Goal: Contribute content: Contribute content

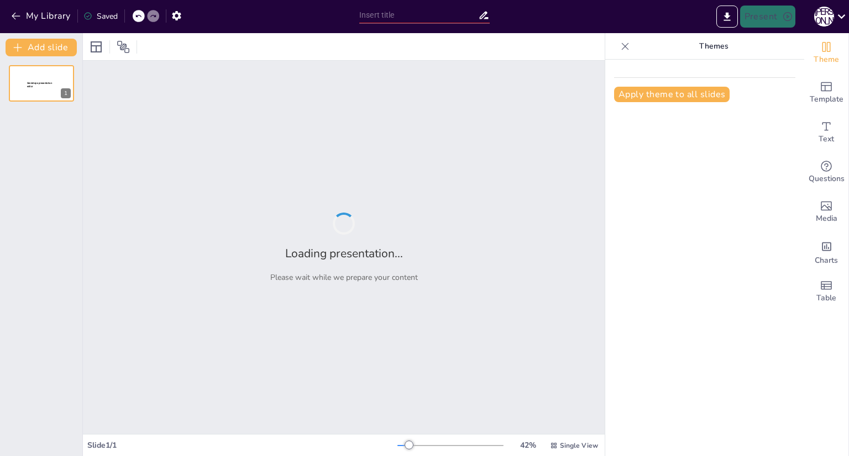
type input "Правила дорожнього руху: Як зберегти життя на дорозі"
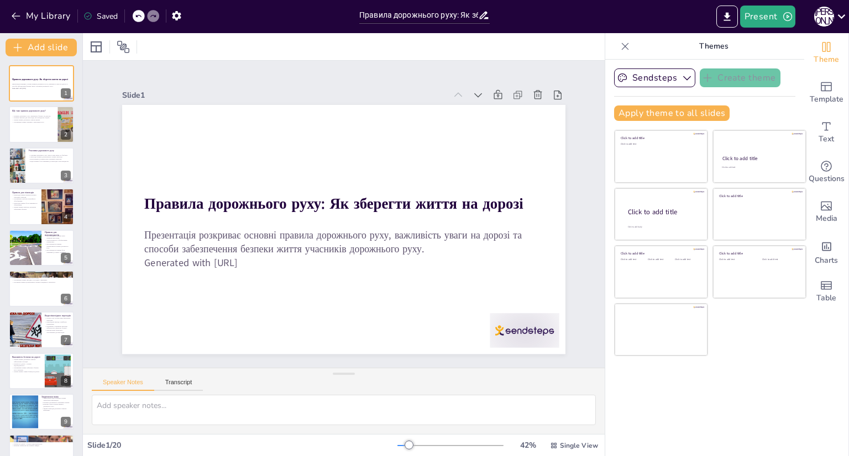
checkbox input "true"
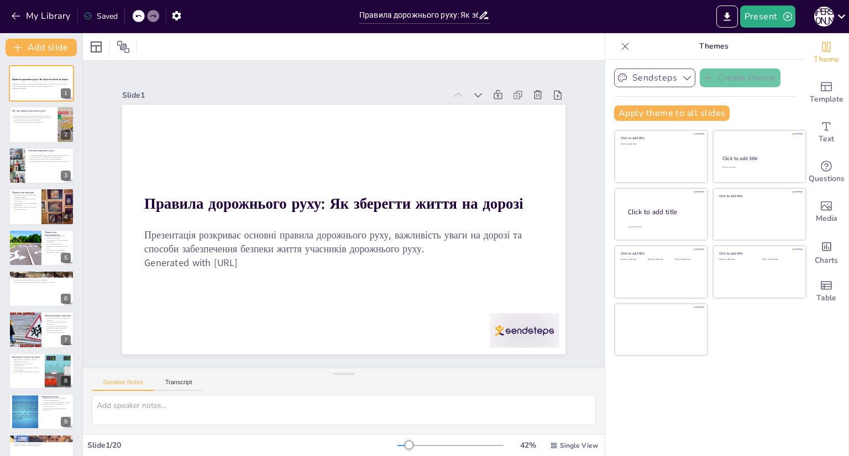
click at [648, 85] on button "Sendsteps" at bounding box center [654, 78] width 81 height 19
click at [819, 80] on icon "Add ready made slides" at bounding box center [825, 86] width 13 height 13
checkbox input "true"
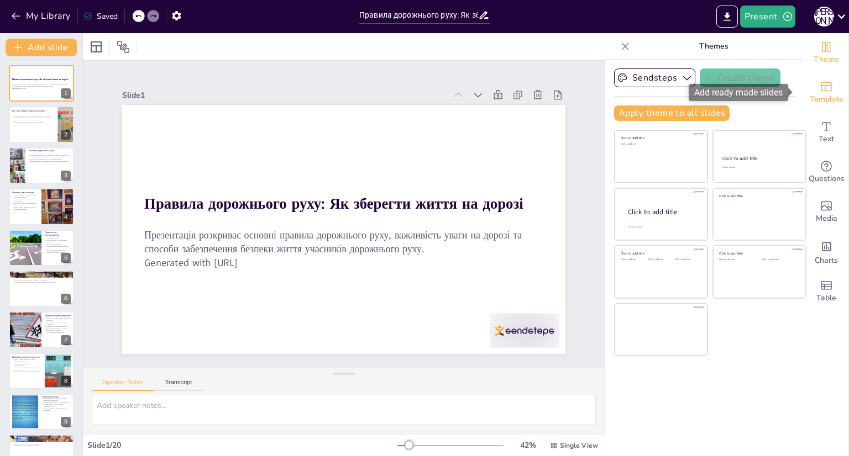
checkbox input "true"
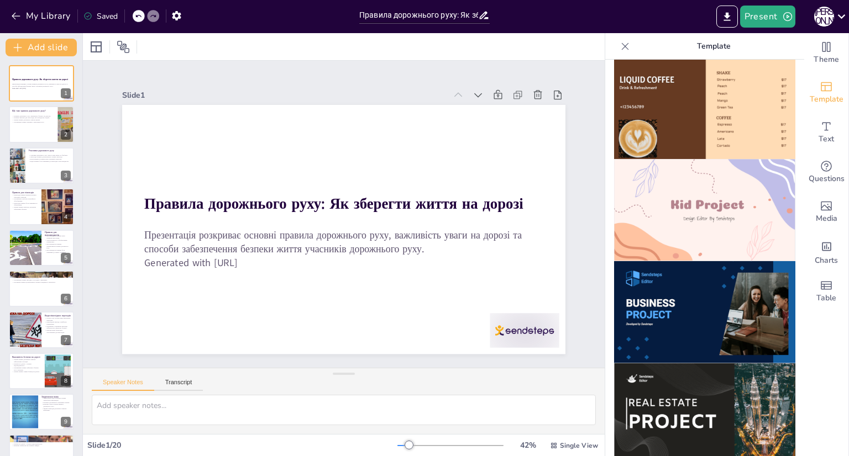
scroll to position [725, 0]
click at [672, 199] on img at bounding box center [704, 211] width 181 height 102
checkbox input "true"
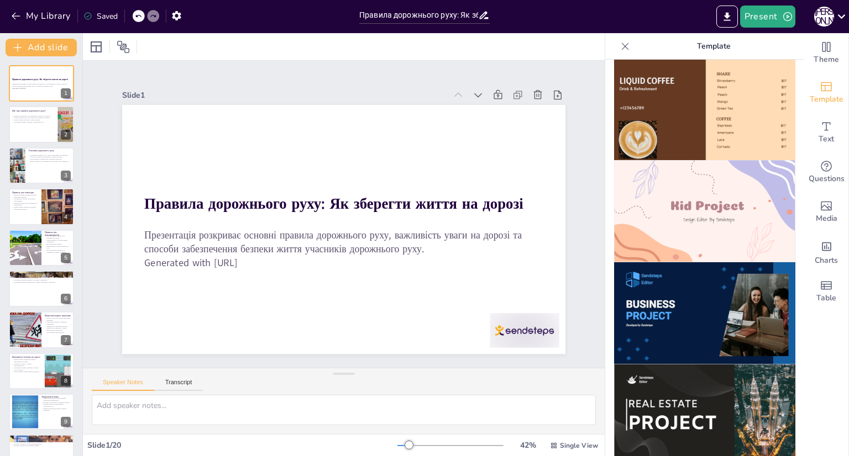
checkbox input "true"
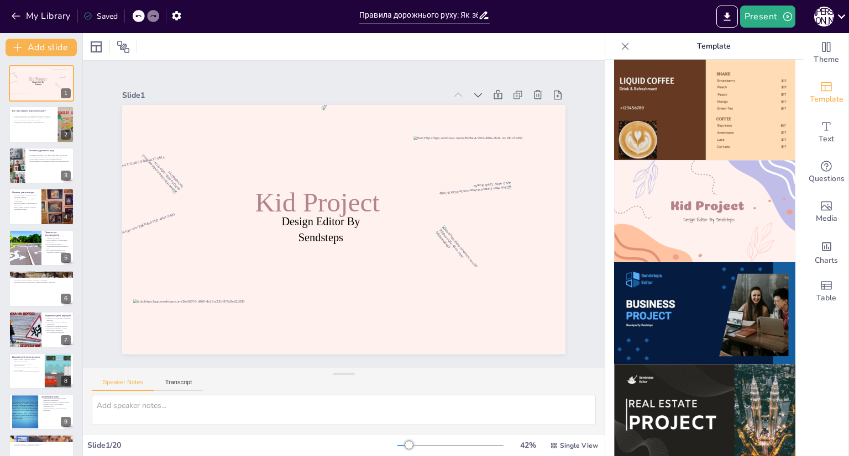
checkbox input "true"
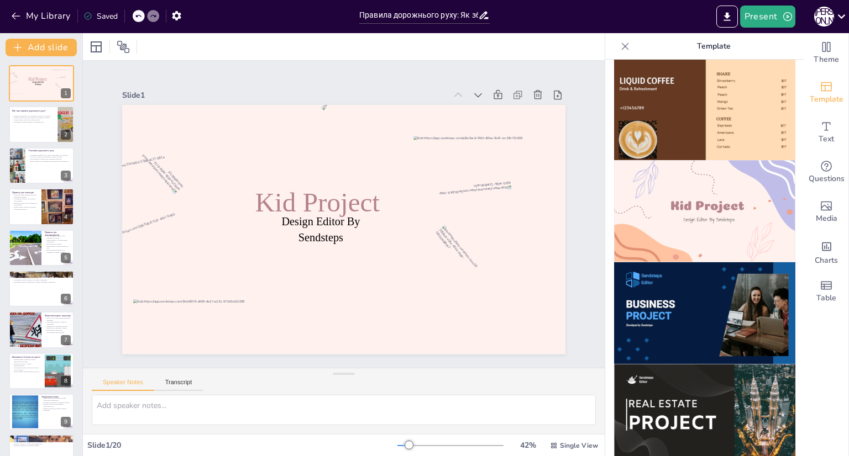
checkbox input "true"
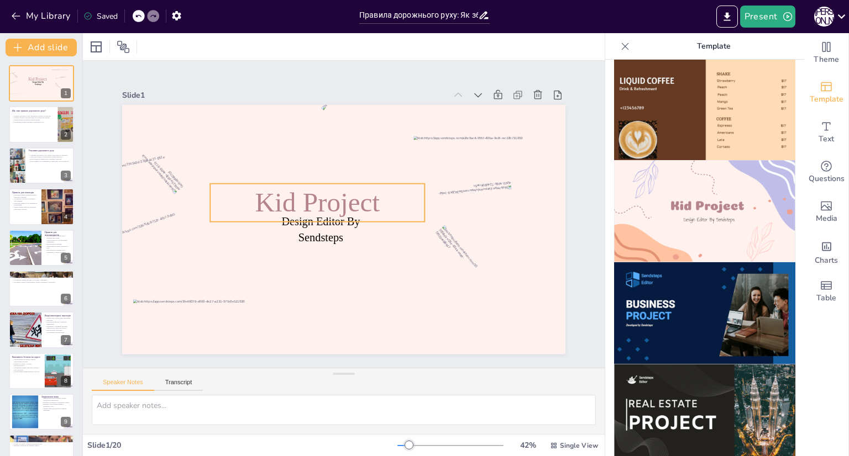
click at [336, 205] on span "Kid Project" at bounding box center [357, 189] width 43 height 127
checkbox input "true"
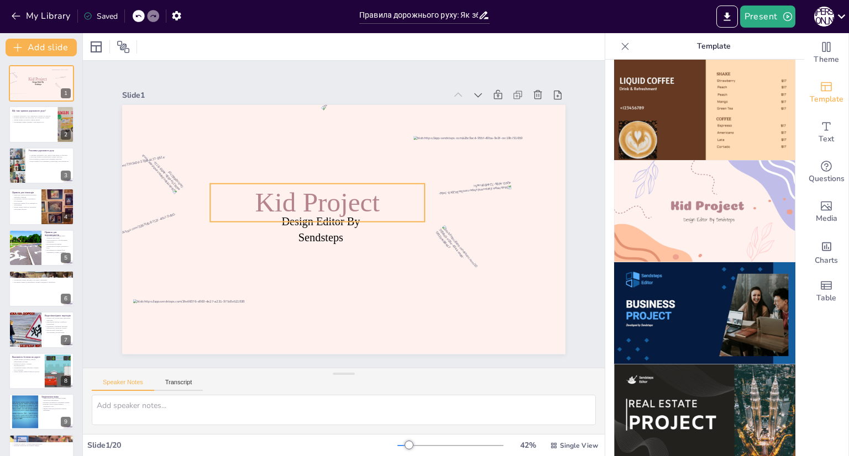
checkbox input "true"
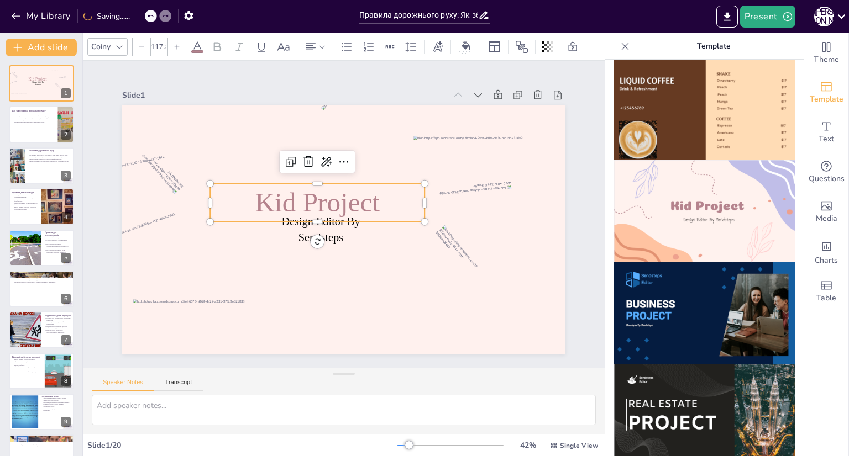
checkbox input "true"
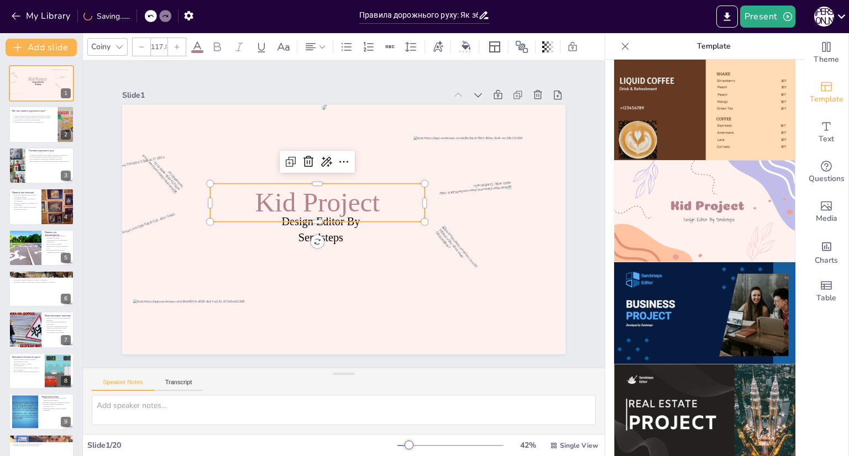
checkbox input "true"
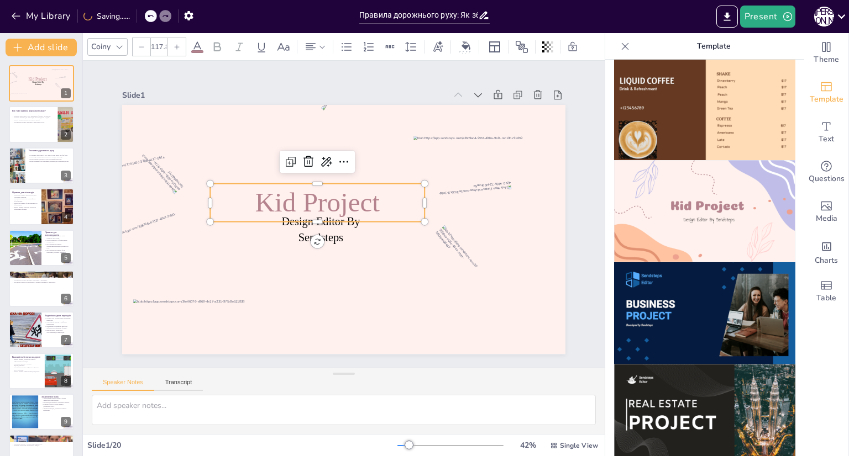
checkbox input "true"
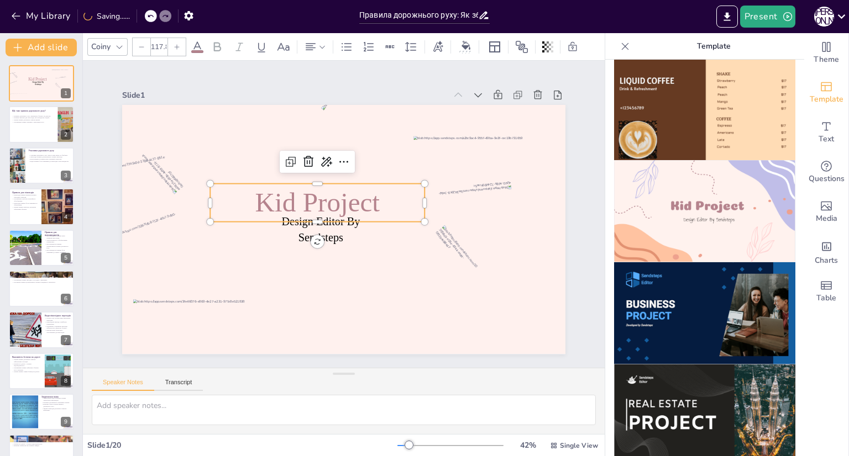
checkbox input "true"
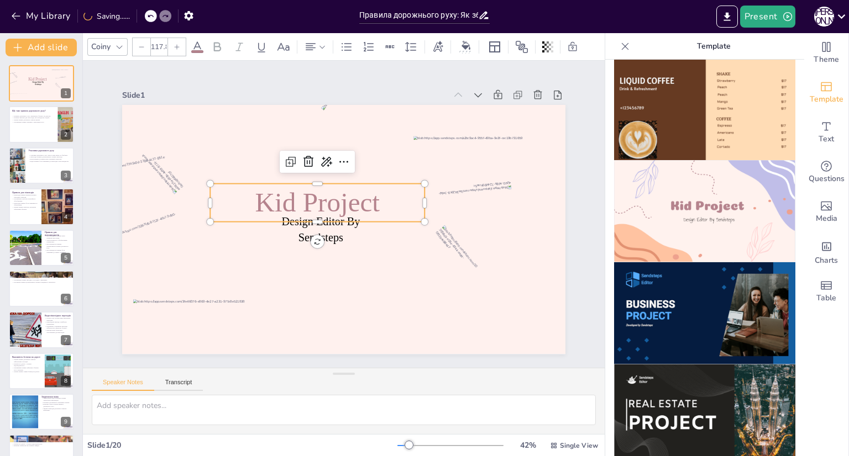
checkbox input "true"
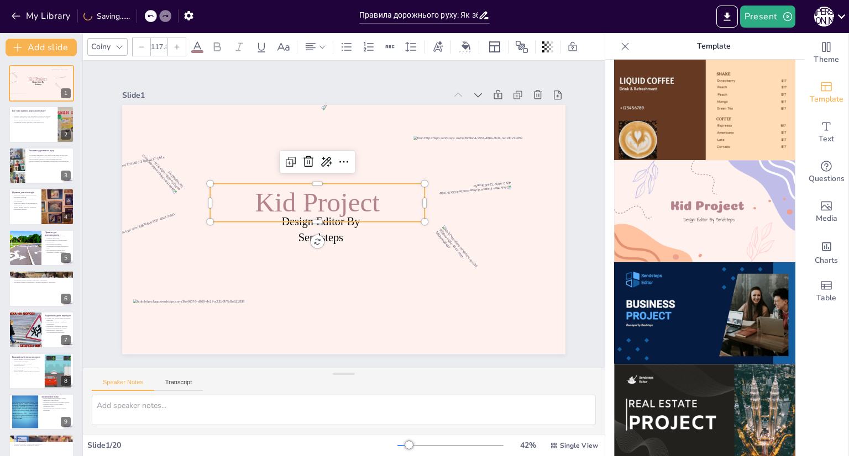
click at [150, 16] on icon at bounding box center [151, 16] width 6 height 3
checkbox input "true"
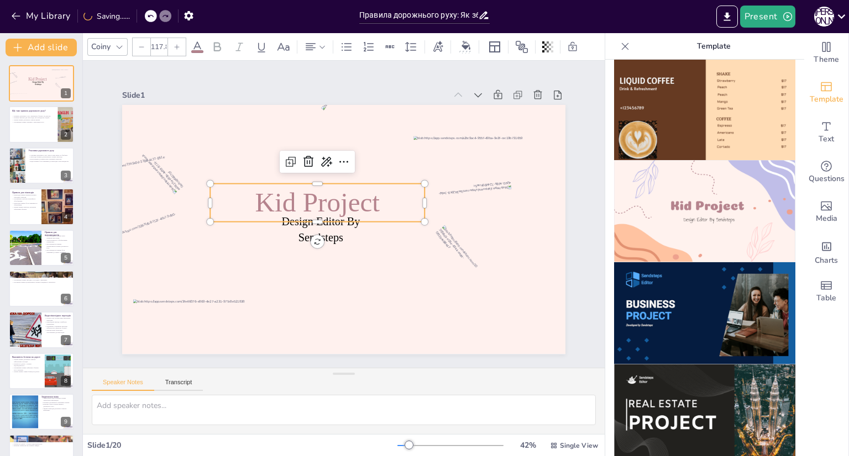
checkbox input "true"
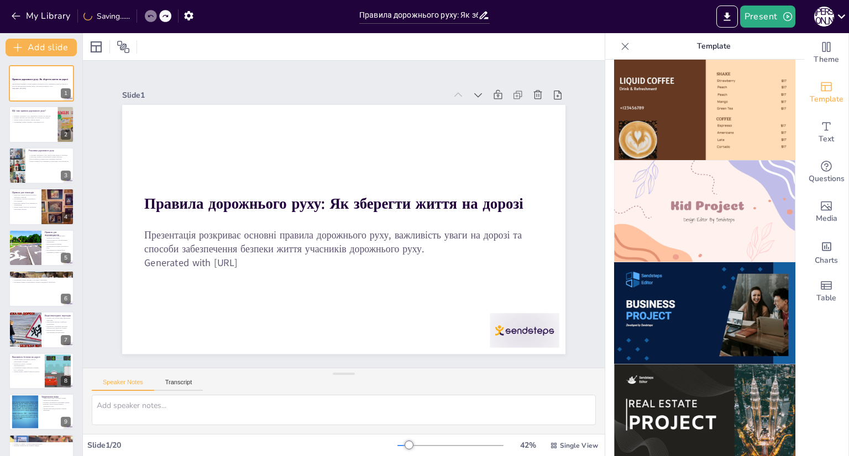
checkbox input "true"
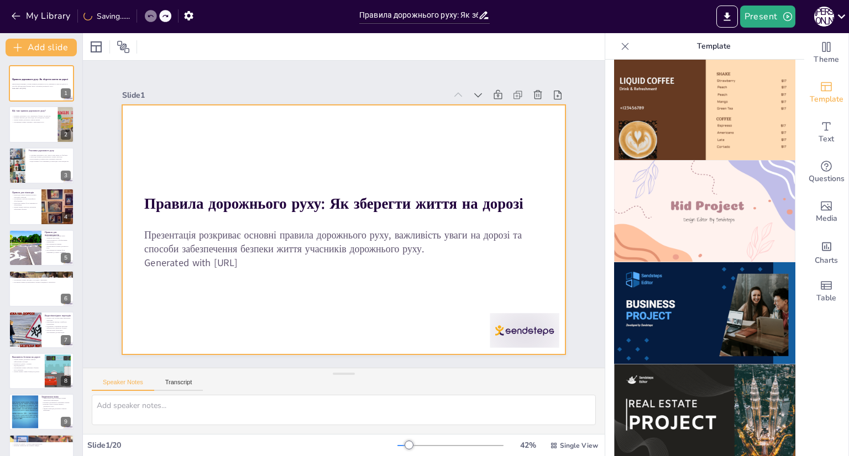
checkbox input "true"
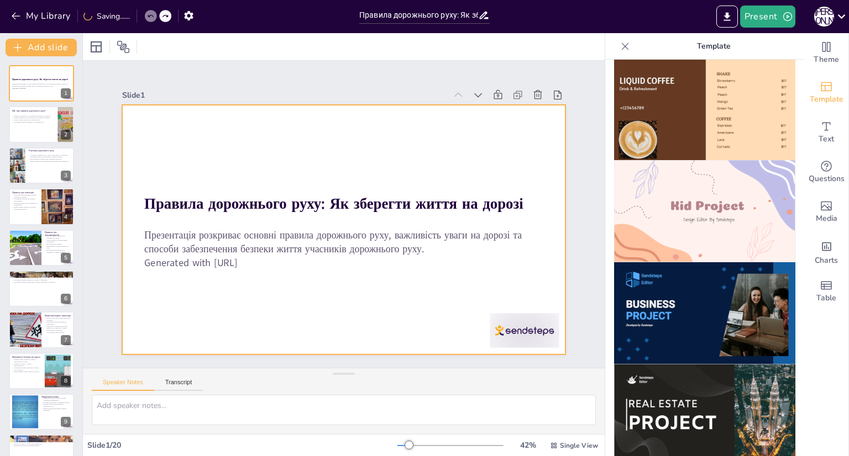
click at [254, 277] on div at bounding box center [331, 222] width 438 height 508
checkbox input "true"
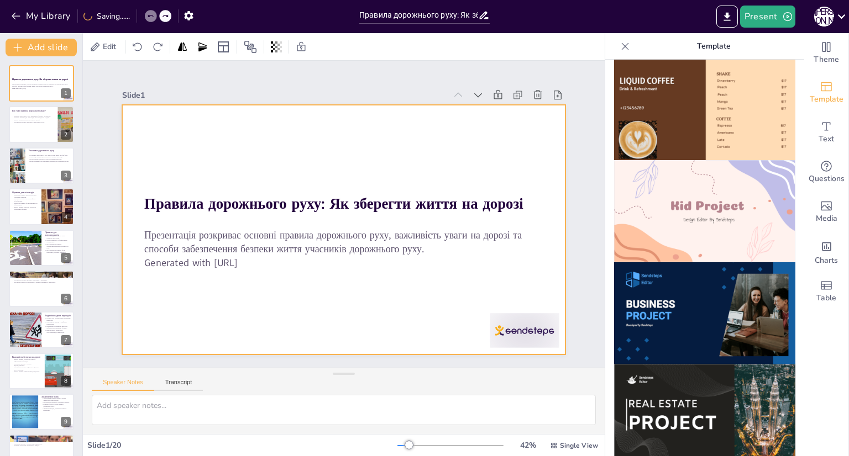
checkbox input "true"
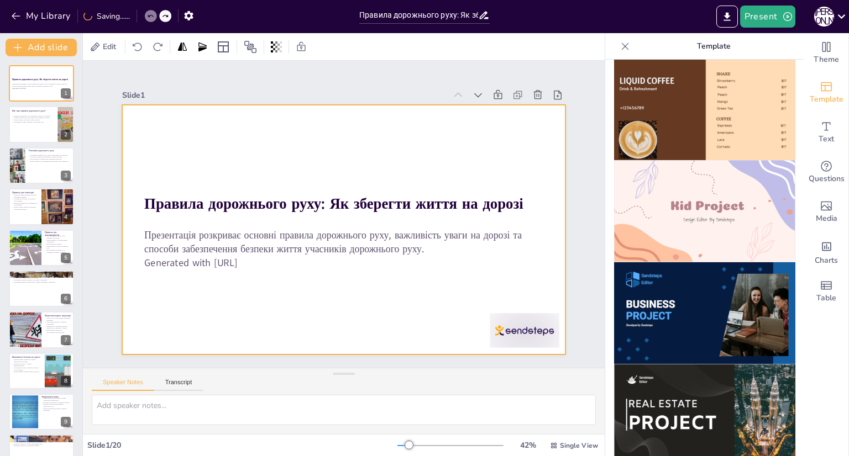
checkbox input "true"
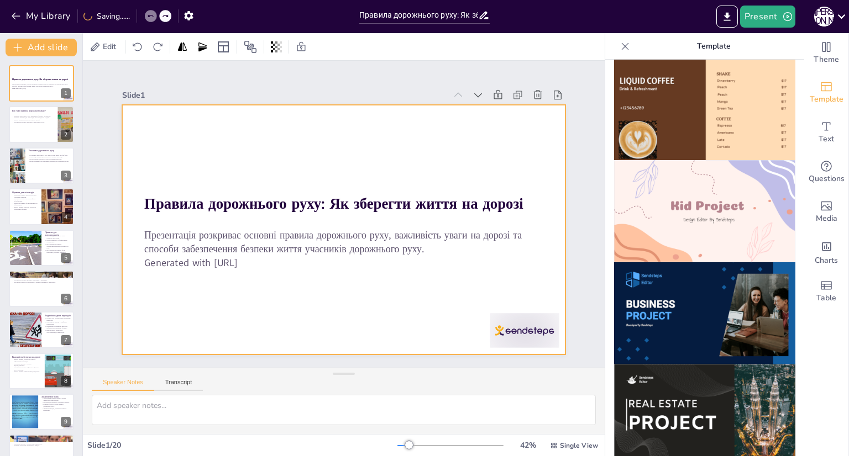
checkbox input "true"
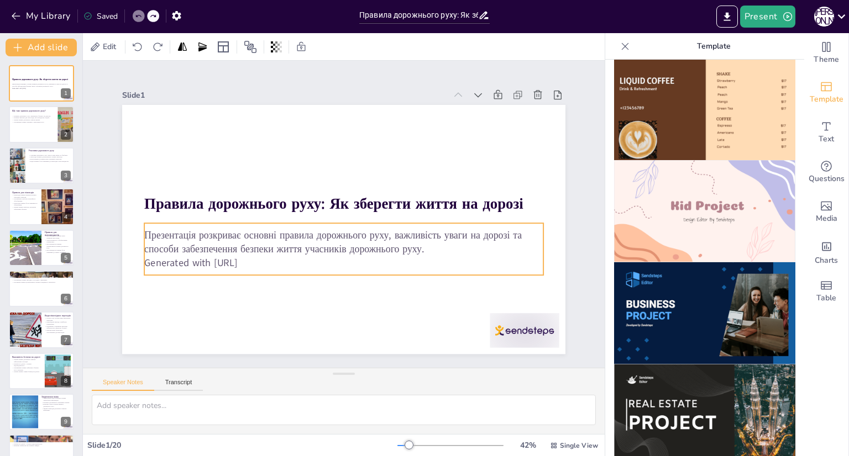
checkbox input "true"
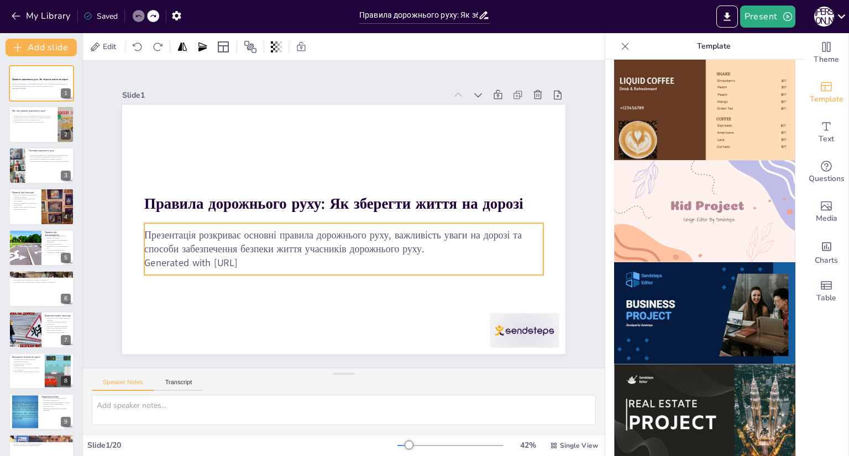
checkbox input "true"
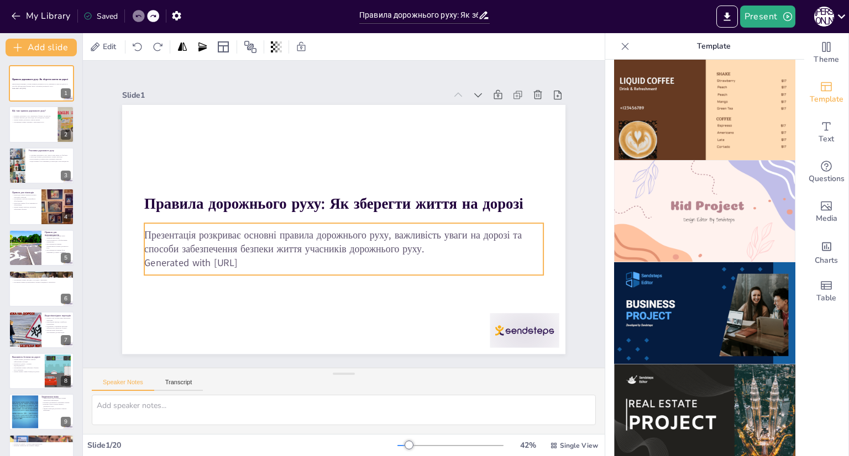
checkbox input "true"
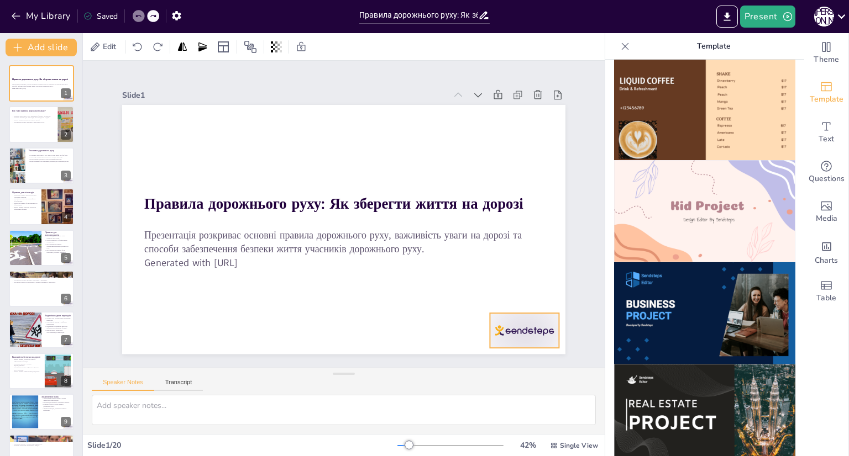
checkbox input "true"
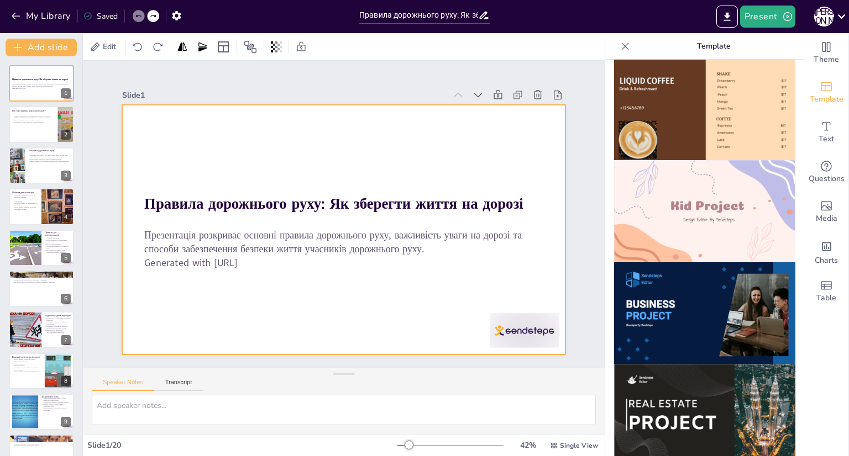
checkbox input "true"
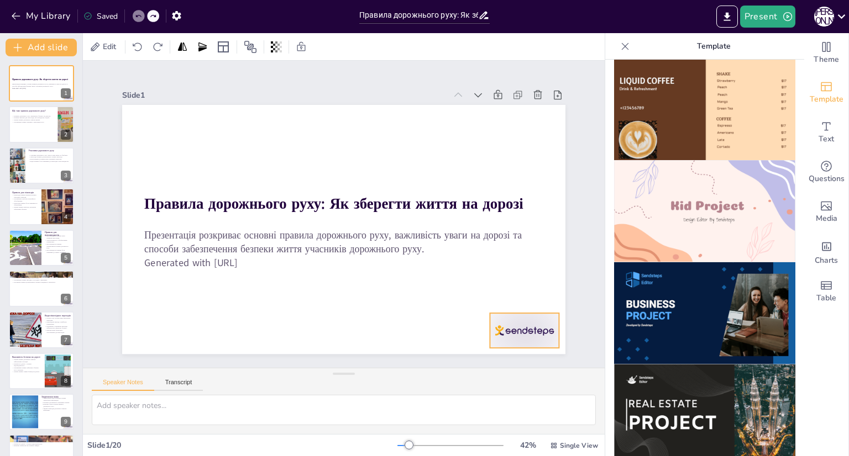
checkbox input "true"
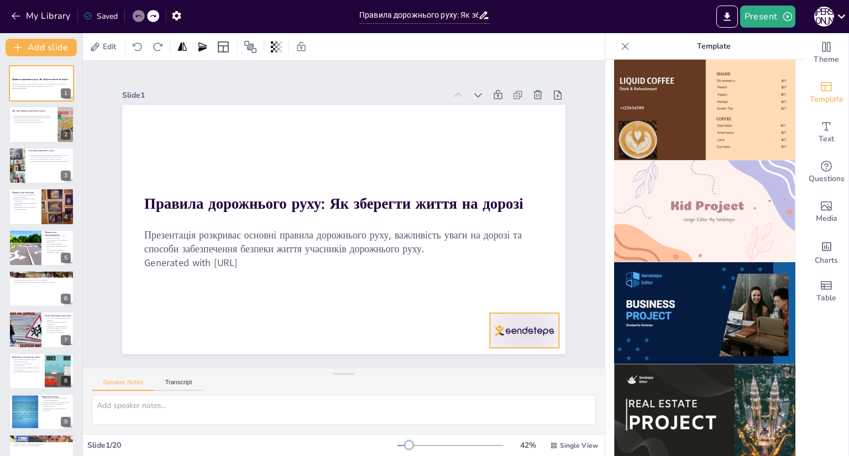
click at [506, 342] on div at bounding box center [496, 366] width 75 height 48
checkbox input "true"
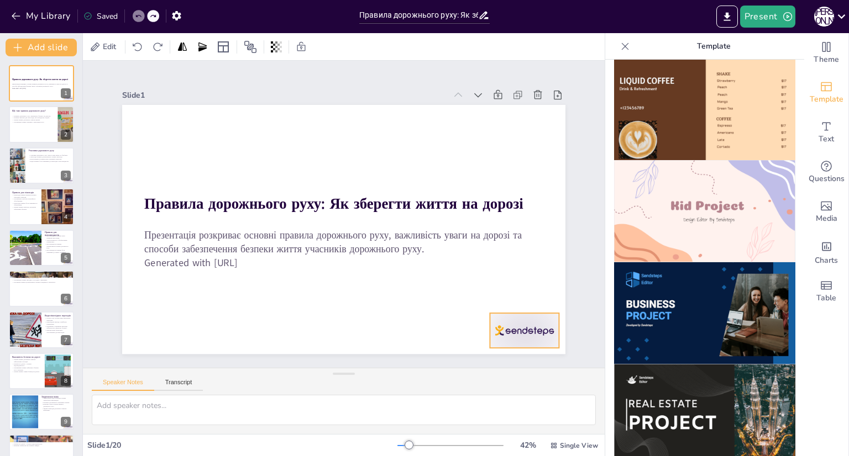
checkbox input "true"
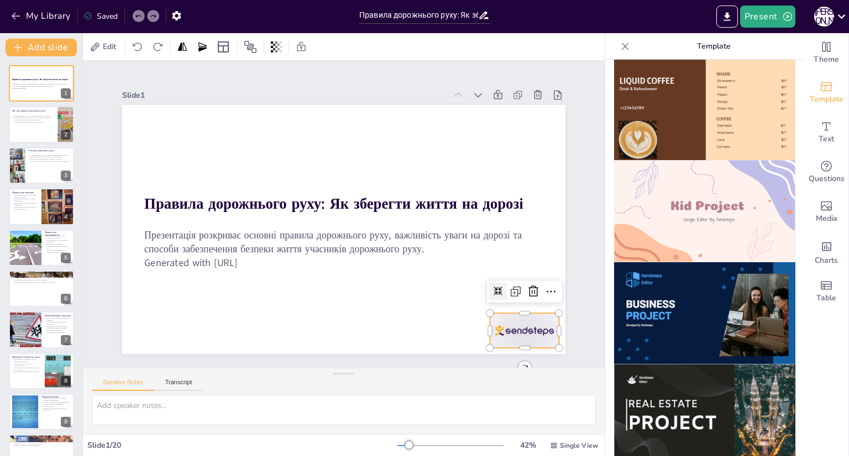
checkbox input "true"
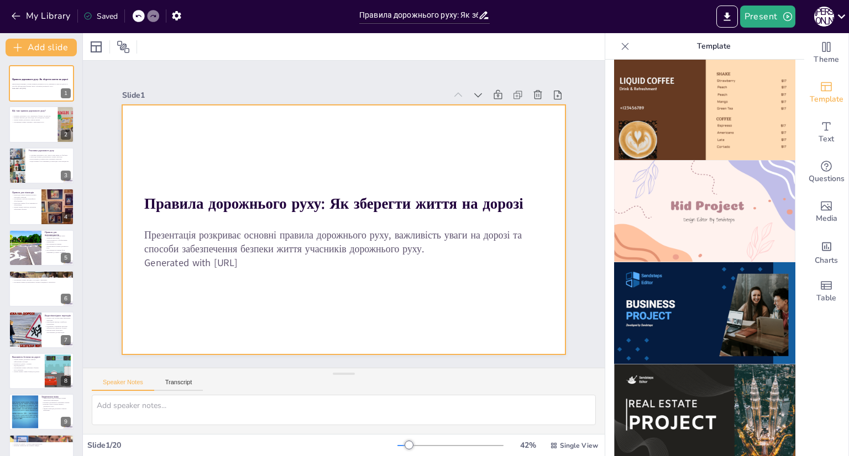
checkbox input "true"
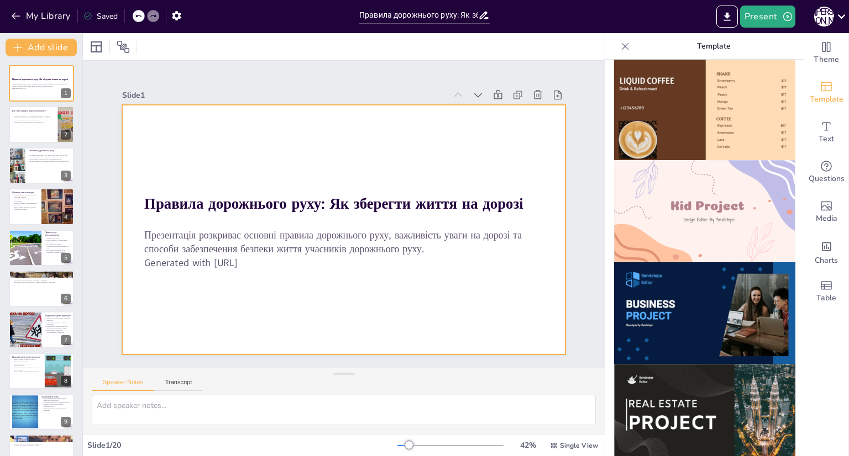
checkbox input "true"
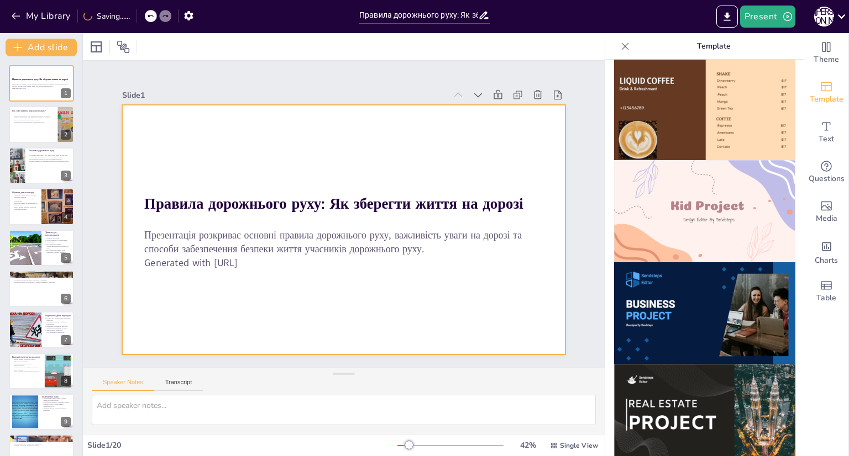
checkbox input "true"
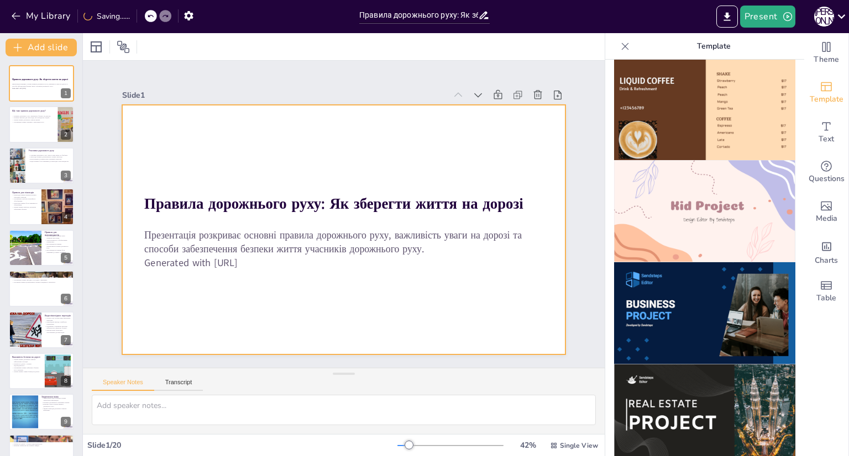
checkbox input "true"
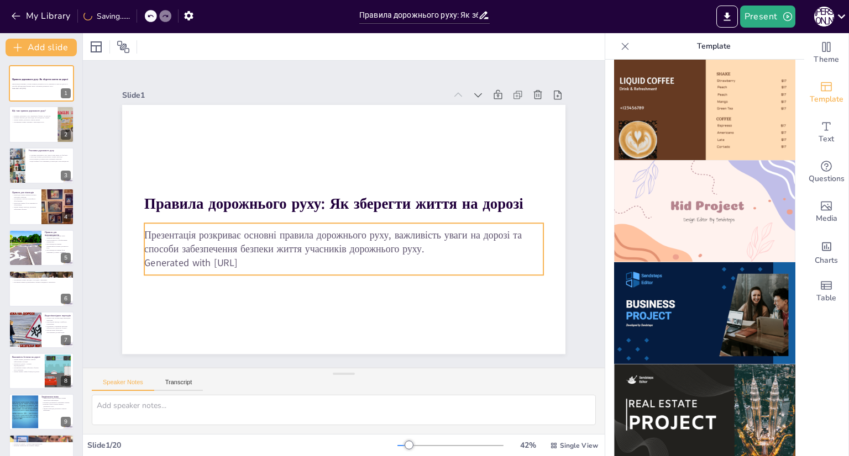
checkbox input "true"
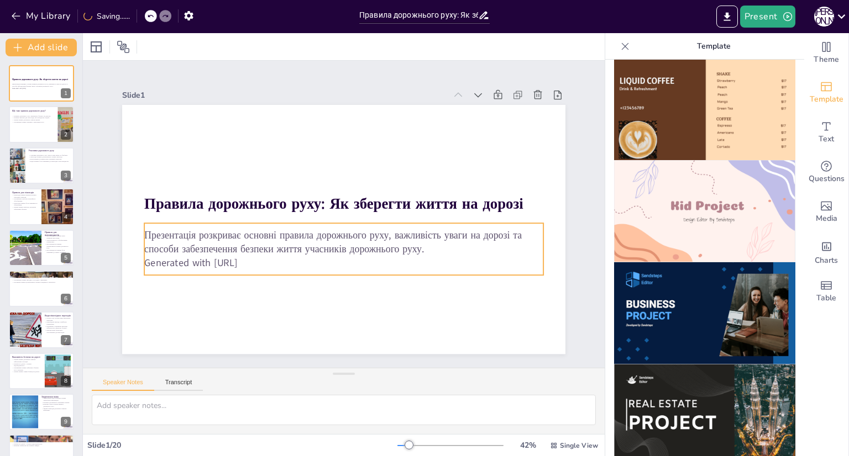
click at [269, 249] on p "Презентація розкриває основні правила дорожнього руху, важливість уваги на доро…" at bounding box center [338, 242] width 396 height 110
checkbox input "true"
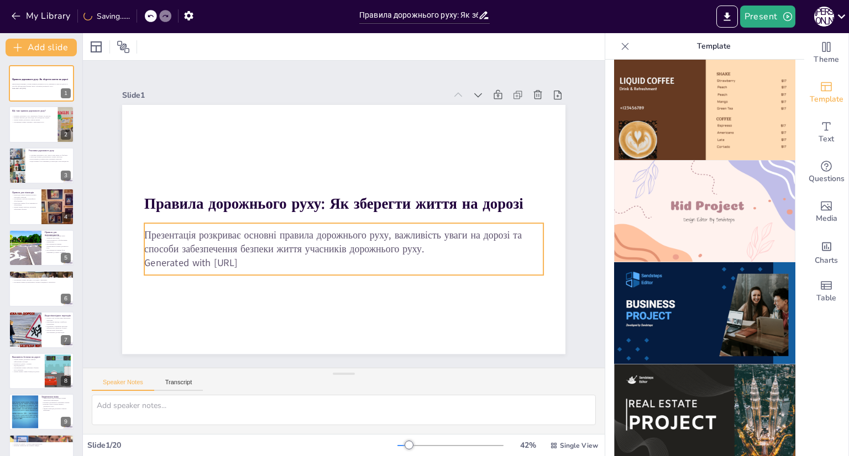
checkbox input "true"
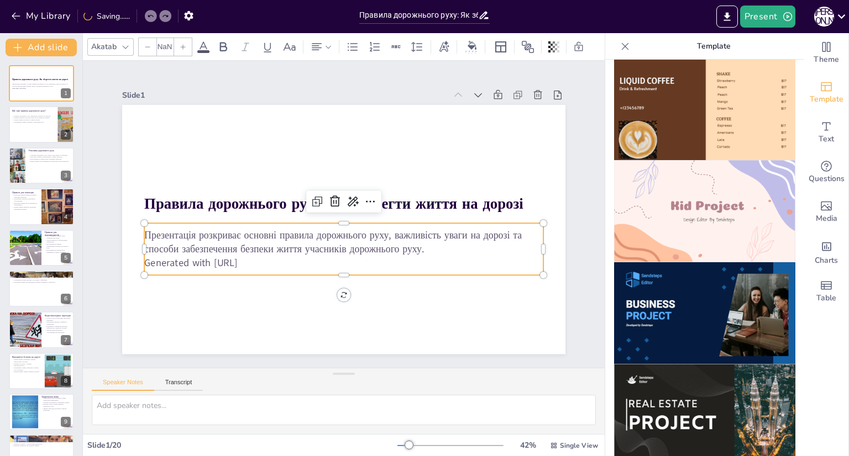
type input "32"
checkbox input "true"
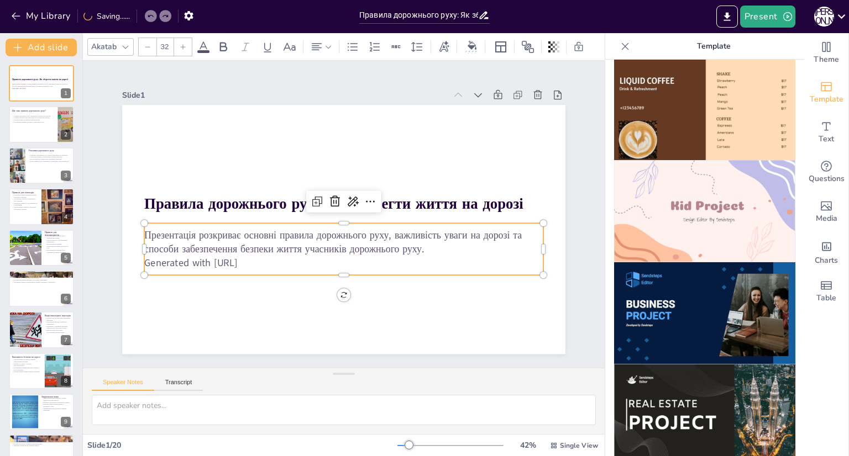
checkbox input "true"
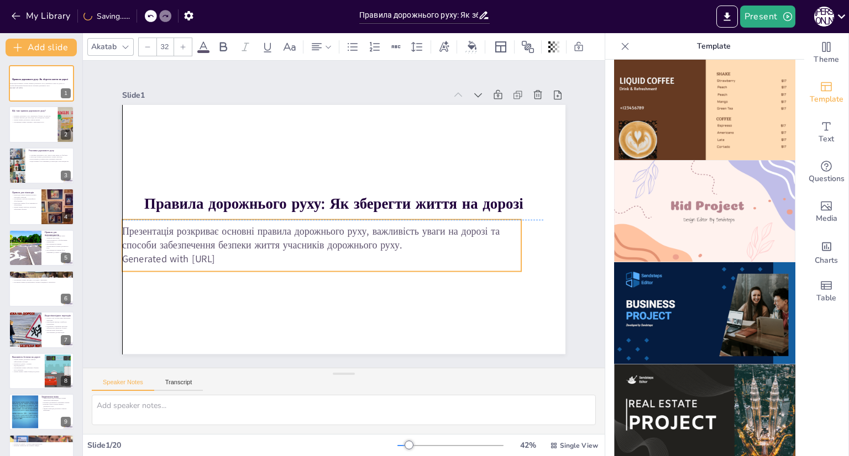
checkbox input "true"
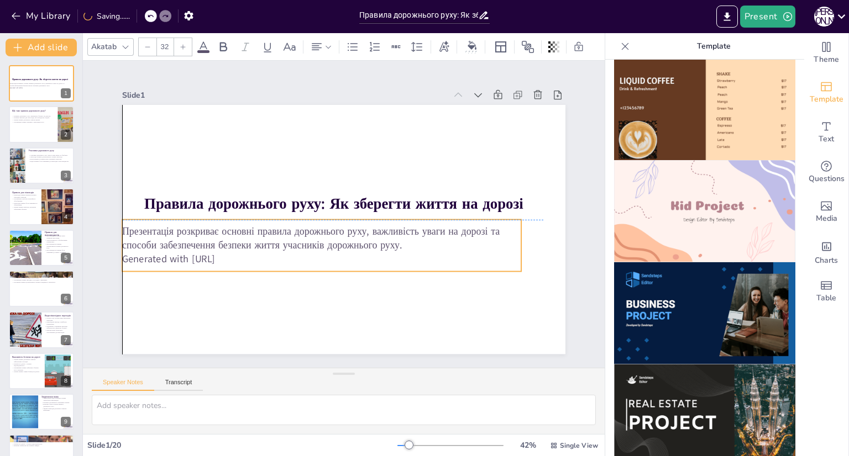
checkbox input "true"
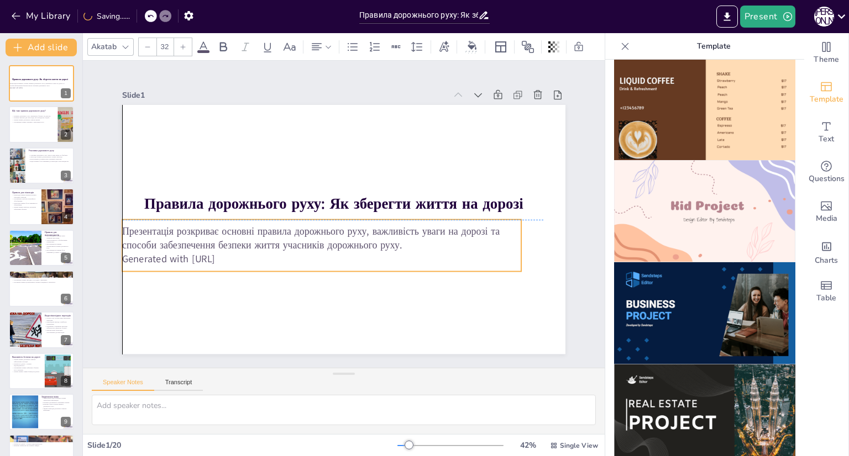
checkbox input "true"
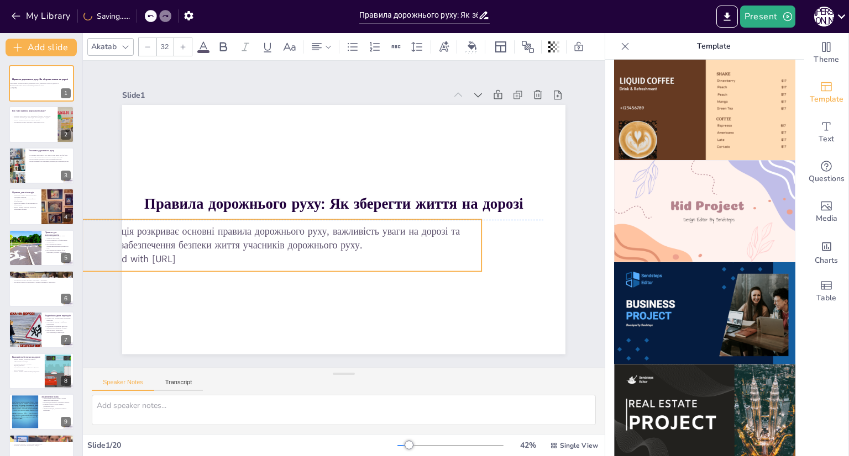
checkbox input "true"
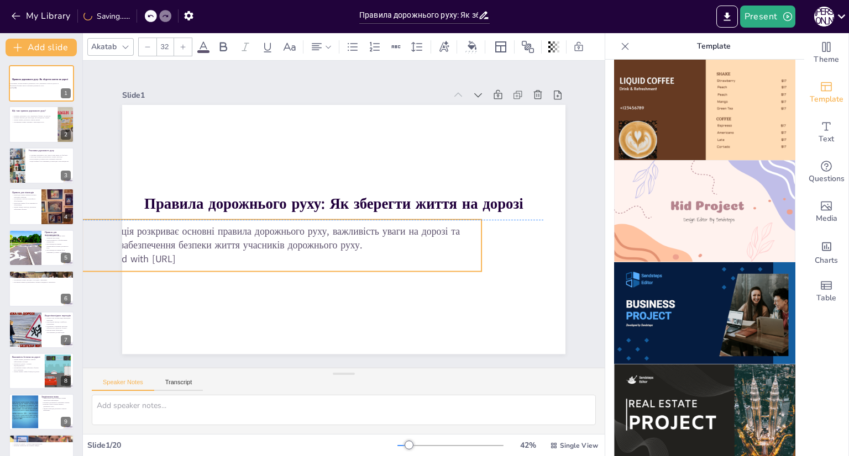
checkbox input "true"
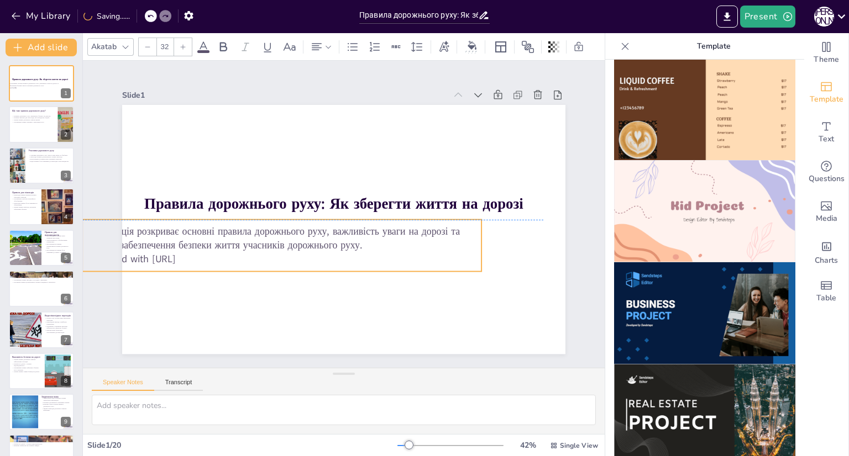
checkbox input "true"
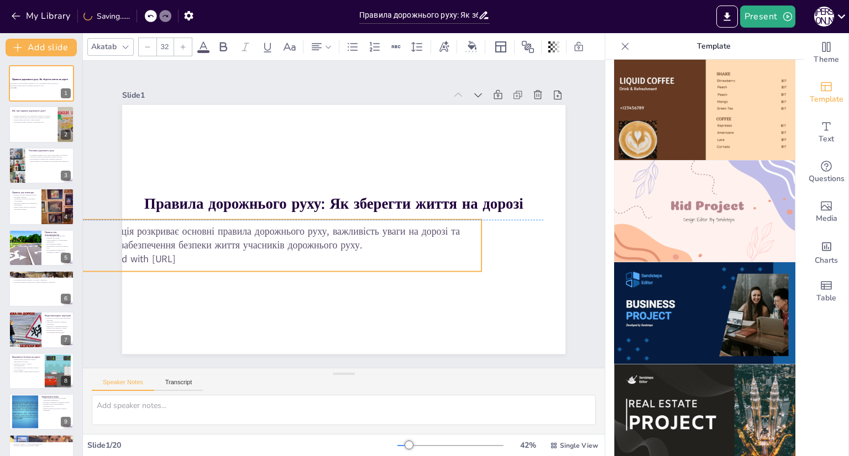
checkbox input "true"
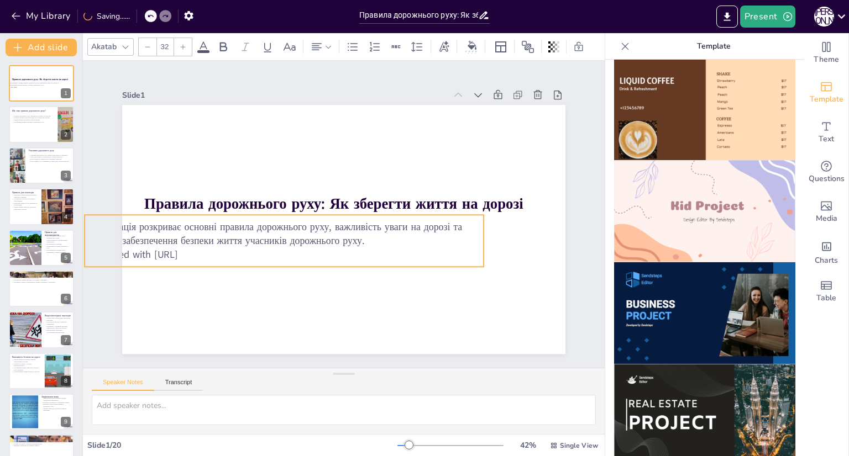
checkbox input "true"
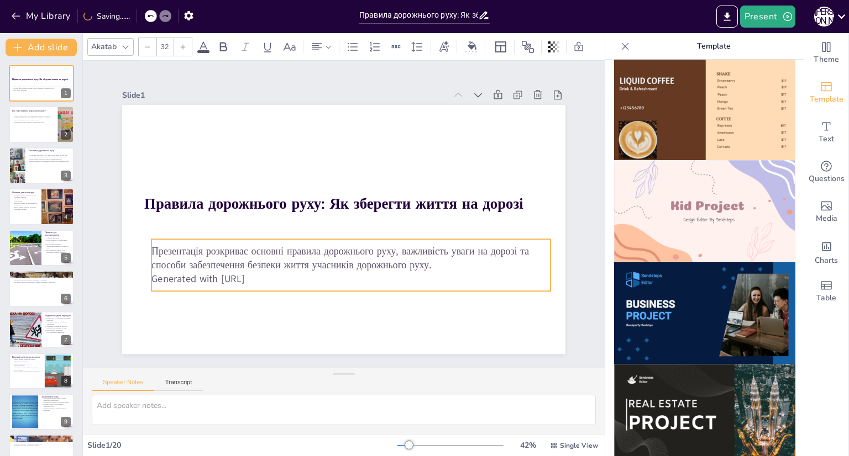
drag, startPoint x: 269, startPoint y: 250, endPoint x: 276, endPoint y: 266, distance: 17.6
click at [276, 266] on p "Презентація розкриває основні правила дорожнього руху, важливість уваги на доро…" at bounding box center [333, 257] width 376 height 187
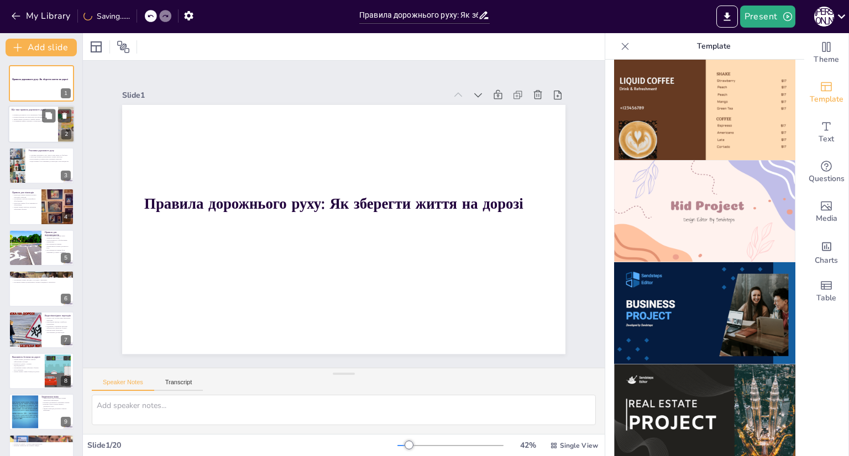
click at [11, 135] on div at bounding box center [41, 125] width 66 height 38
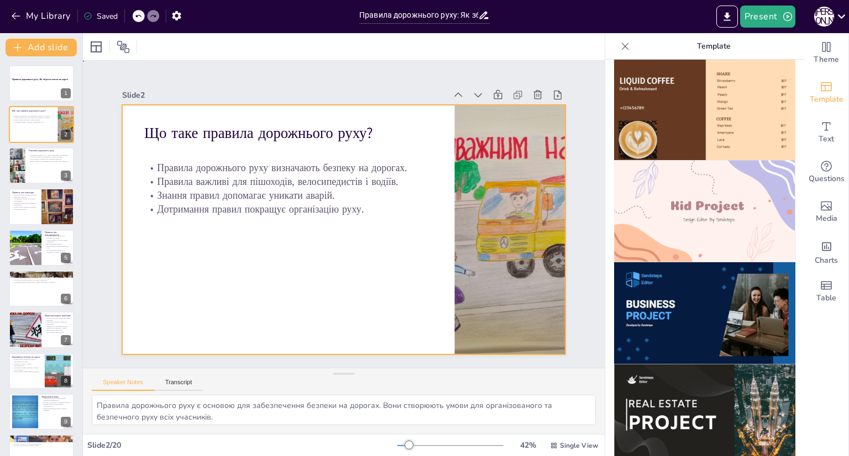
click at [118, 112] on div at bounding box center [339, 229] width 498 height 374
click at [27, 87] on div at bounding box center [41, 84] width 66 height 38
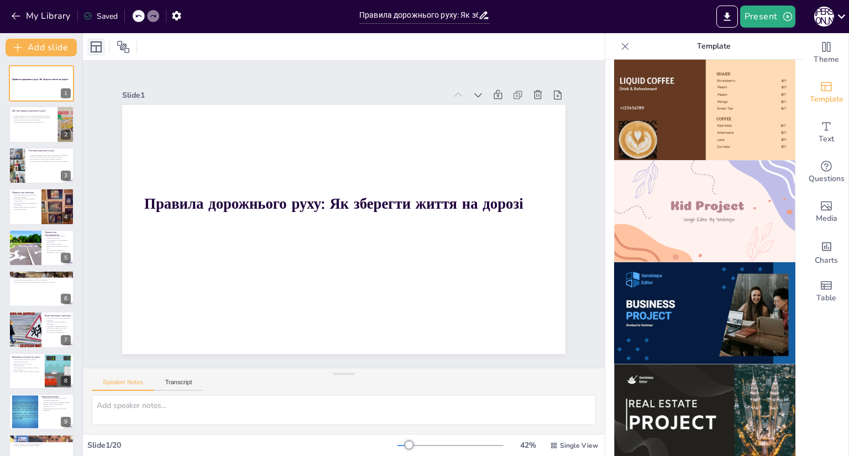
click at [92, 47] on icon at bounding box center [96, 46] width 13 height 13
click at [120, 51] on icon at bounding box center [123, 46] width 13 height 13
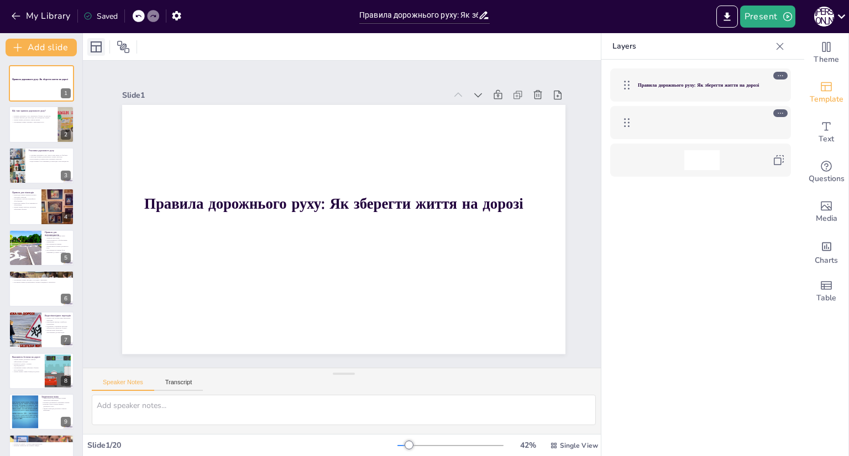
click at [95, 51] on icon at bounding box center [96, 46] width 11 height 11
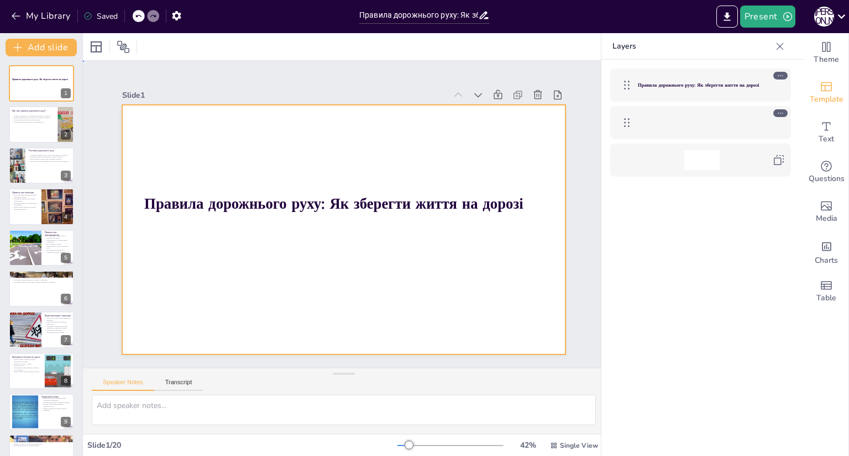
click at [355, 305] on div at bounding box center [340, 229] width 485 height 336
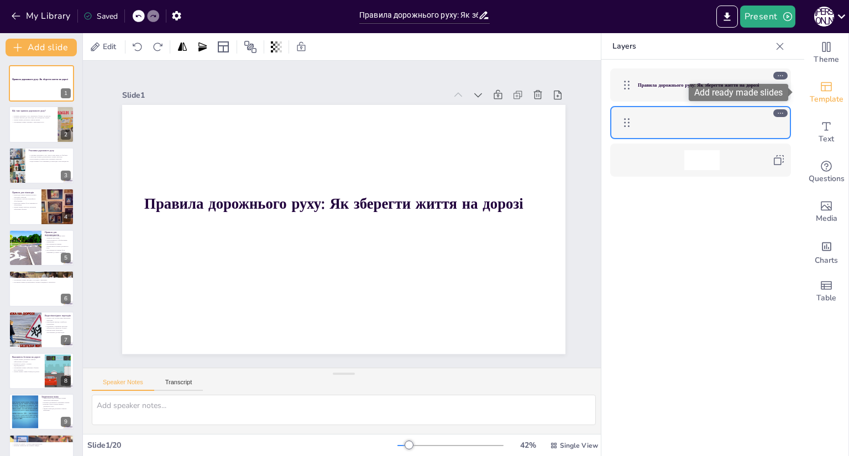
click at [820, 90] on icon "Add ready made slides" at bounding box center [825, 86] width 11 height 9
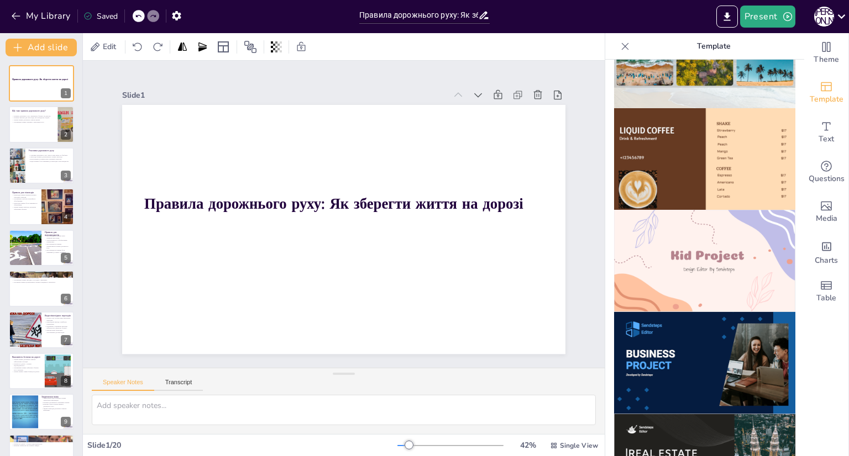
scroll to position [670, 0]
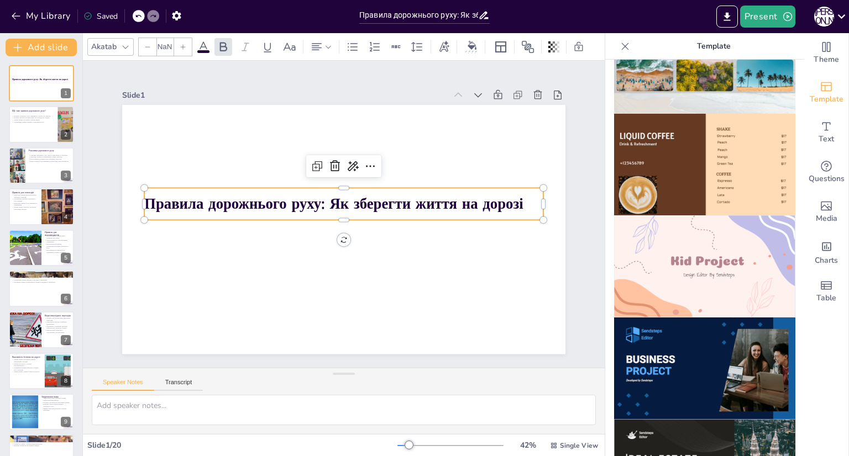
click at [508, 188] on div "Правила дорожнього руху: Як зберегти життя на дорозі" at bounding box center [345, 203] width 400 height 73
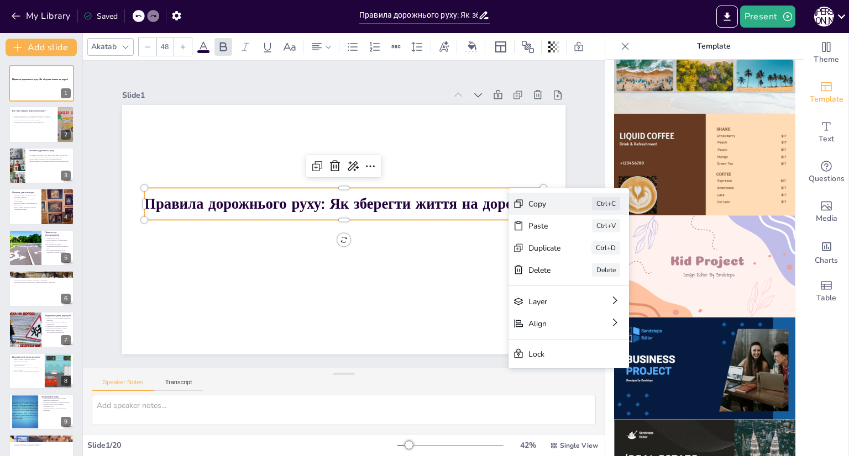
click at [581, 340] on div "Copy" at bounding box center [598, 350] width 34 height 20
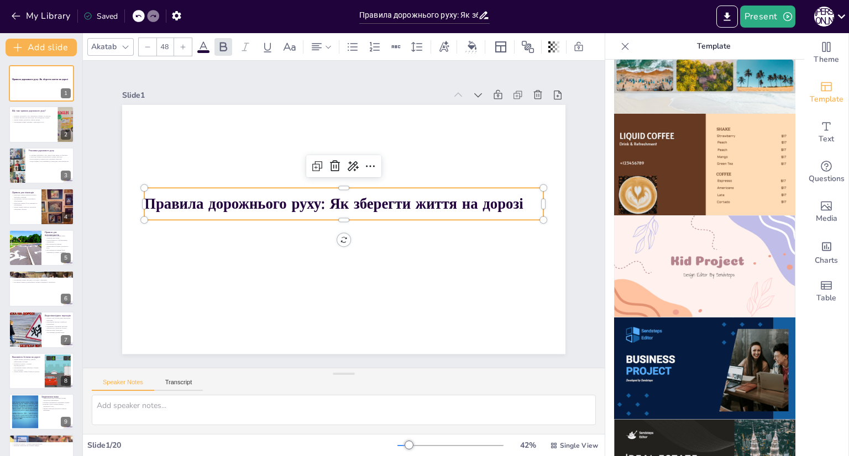
click at [653, 224] on img at bounding box center [704, 266] width 181 height 102
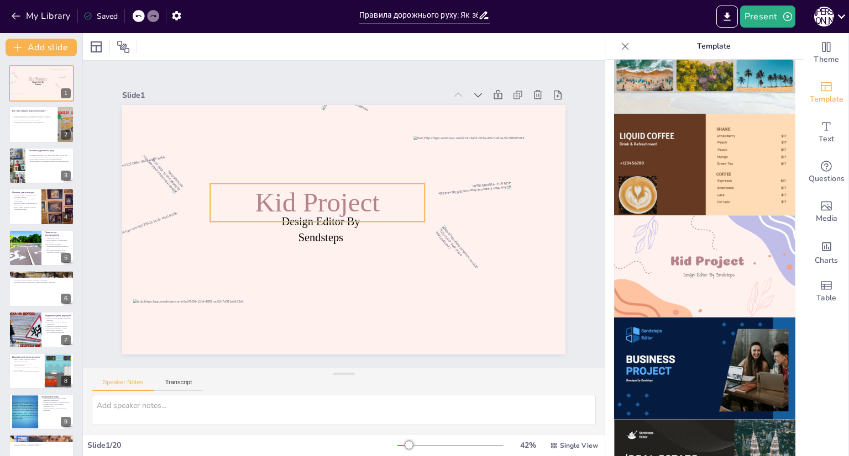
click at [320, 193] on span "Kid Project" at bounding box center [324, 193] width 126 height 78
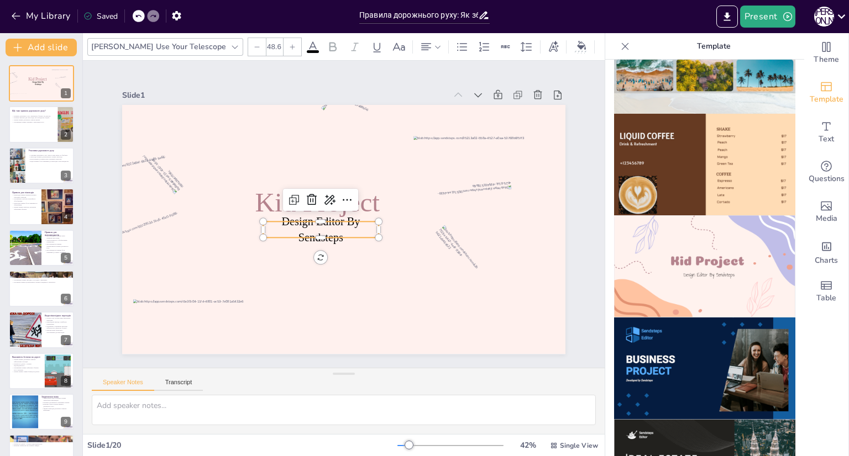
click at [317, 226] on p "Design Editor By Sendsteps" at bounding box center [316, 222] width 119 height 65
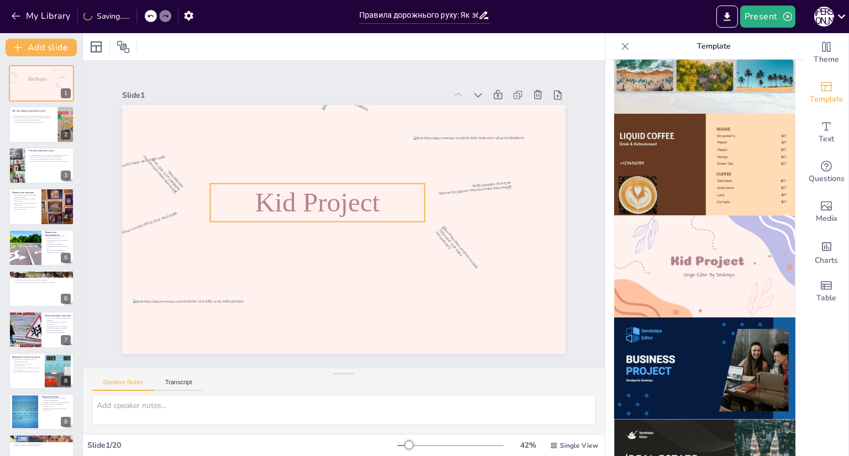
click at [285, 184] on span "Kid Project" at bounding box center [320, 198] width 128 height 56
click at [285, 184] on span "Kid Project" at bounding box center [318, 199] width 127 height 43
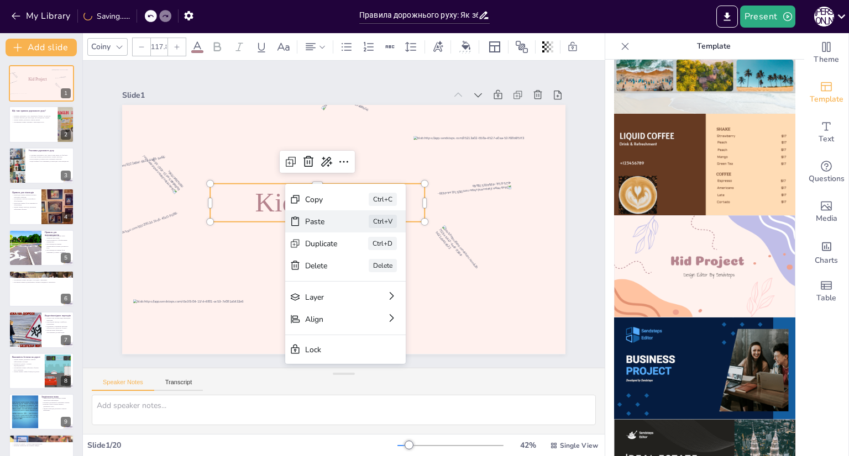
click at [293, 160] on div "Paste" at bounding box center [277, 153] width 34 height 14
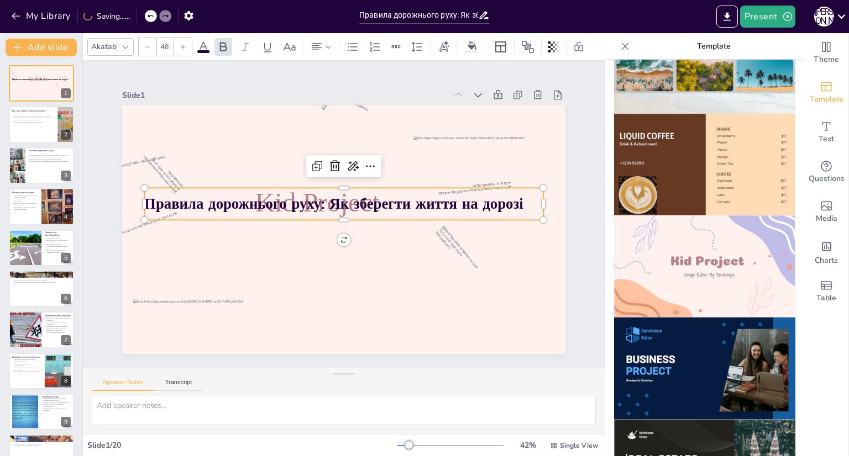
click at [351, 206] on strong "Правила дорожнього руху: Як зберегти життя на дорозі" at bounding box center [337, 201] width 366 height 136
click at [344, 166] on icon at bounding box center [350, 165] width 13 height 13
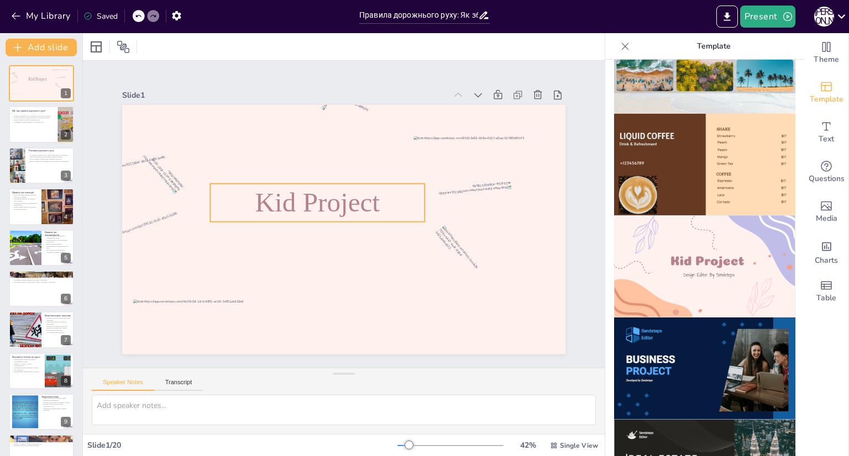
click at [318, 192] on span "Kid Project" at bounding box center [320, 198] width 128 height 56
click at [318, 192] on span "Kid Project" at bounding box center [318, 199] width 127 height 43
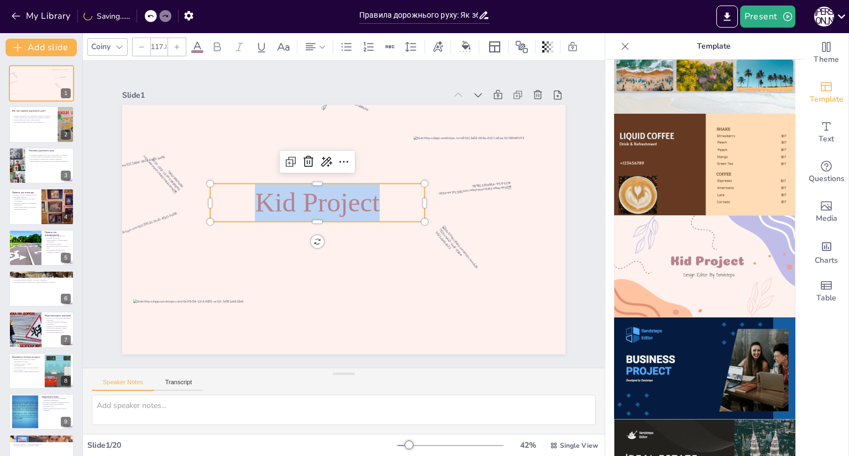
drag, startPoint x: 371, startPoint y: 199, endPoint x: 246, endPoint y: 193, distance: 125.6
click at [246, 193] on p "Kid Project" at bounding box center [318, 200] width 217 height 60
click at [286, 199] on span "Kid Project" at bounding box center [322, 194] width 128 height 67
drag, startPoint x: 248, startPoint y: 197, endPoint x: 388, endPoint y: 191, distance: 141.0
click at [388, 191] on p "Kid Project" at bounding box center [321, 198] width 218 height 82
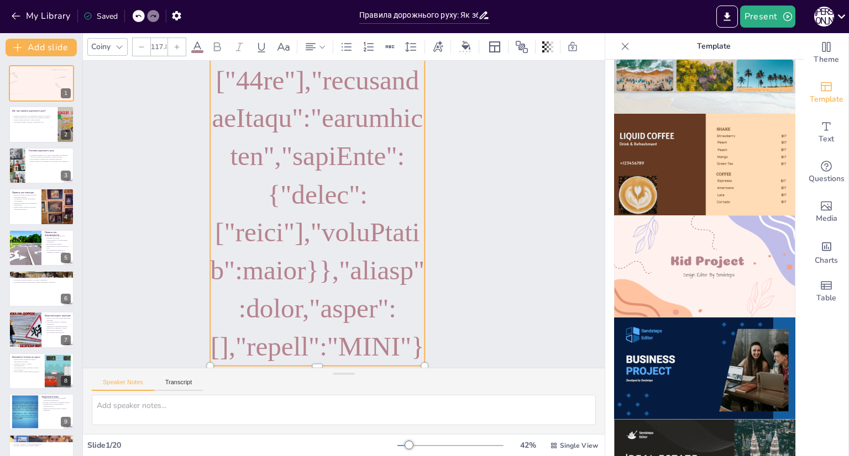
scroll to position [2282, 0]
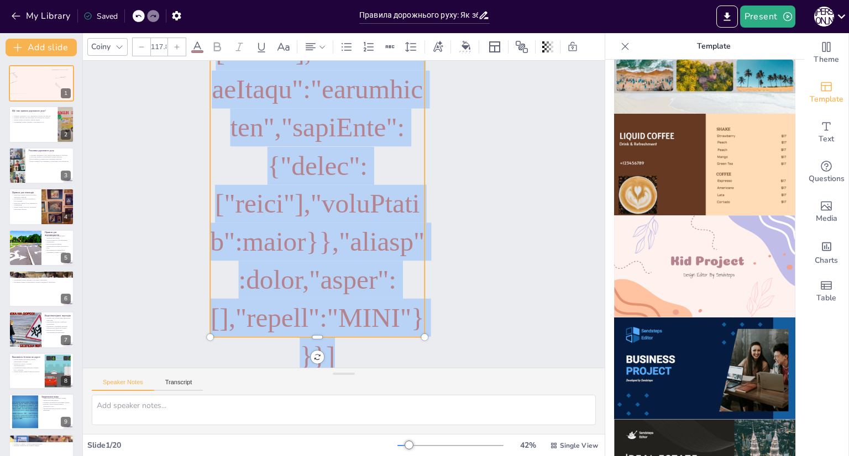
drag, startPoint x: 292, startPoint y: 241, endPoint x: 365, endPoint y: 317, distance: 105.5
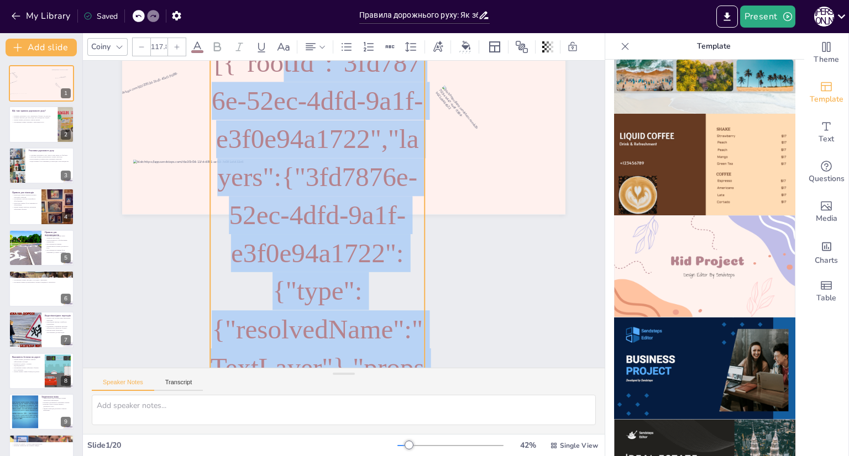
scroll to position [0, 0]
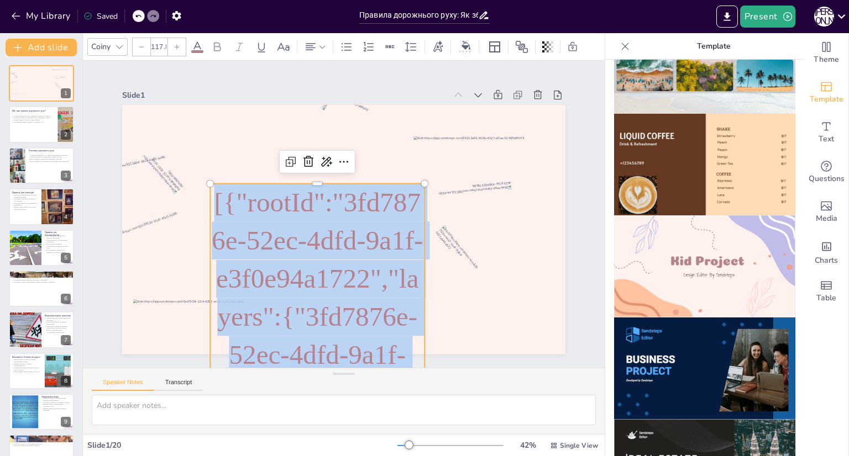
drag, startPoint x: 277, startPoint y: 200, endPoint x: 208, endPoint y: 191, distance: 69.2
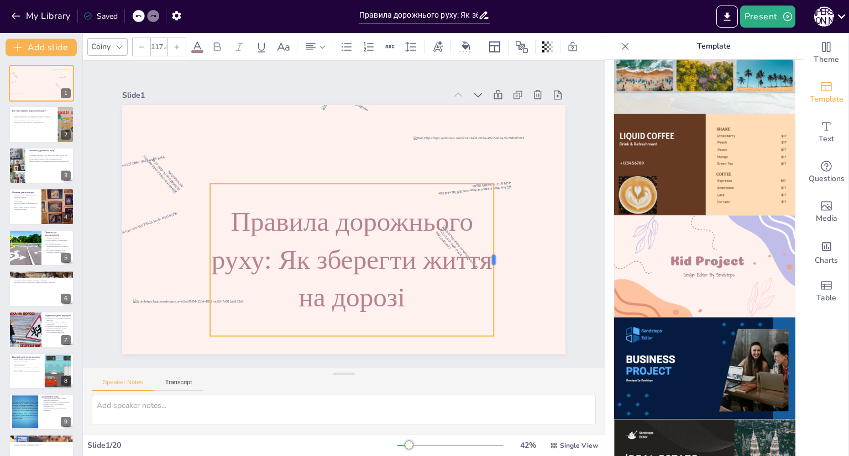
drag, startPoint x: 417, startPoint y: 262, endPoint x: 491, endPoint y: 261, distance: 74.0
click at [490, 278] on div at bounding box center [441, 342] width 97 height 128
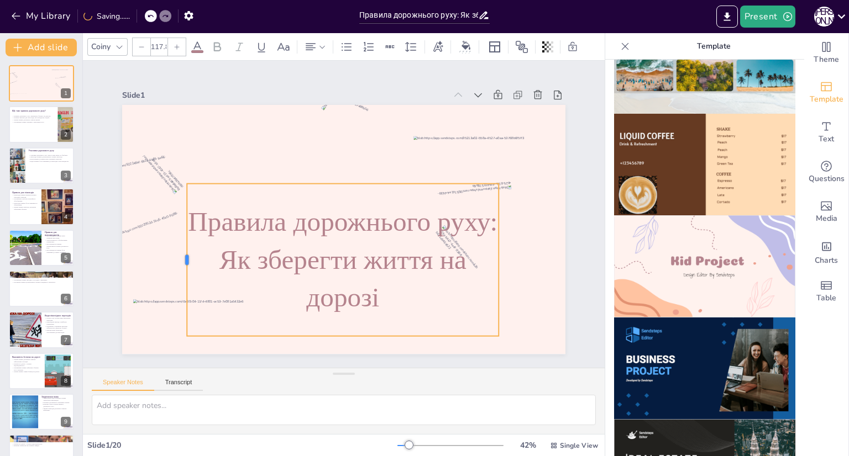
drag, startPoint x: 200, startPoint y: 252, endPoint x: 177, endPoint y: 248, distance: 23.6
click at [178, 248] on div at bounding box center [182, 260] width 9 height 152
click at [389, 332] on div at bounding box center [316, 337] width 307 height 73
click at [391, 342] on div at bounding box center [342, 229] width 467 height 294
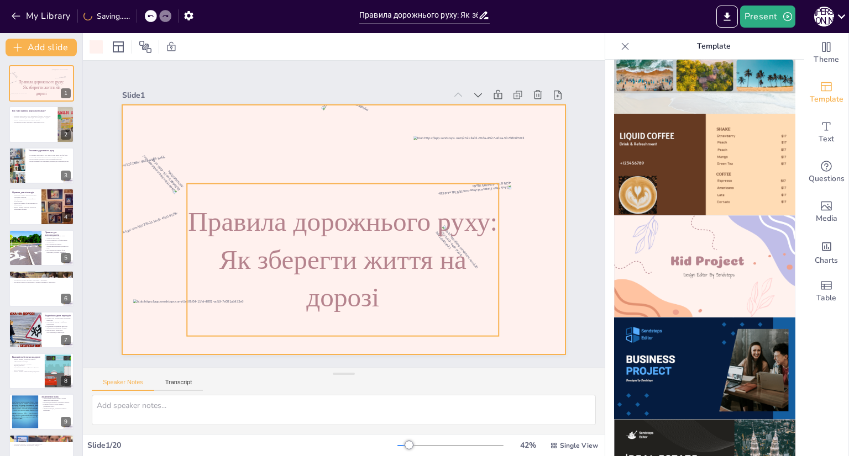
click at [367, 281] on span "Правила дорожнього руху: Як зберегти життя на дорозі" at bounding box center [341, 247] width 309 height 144
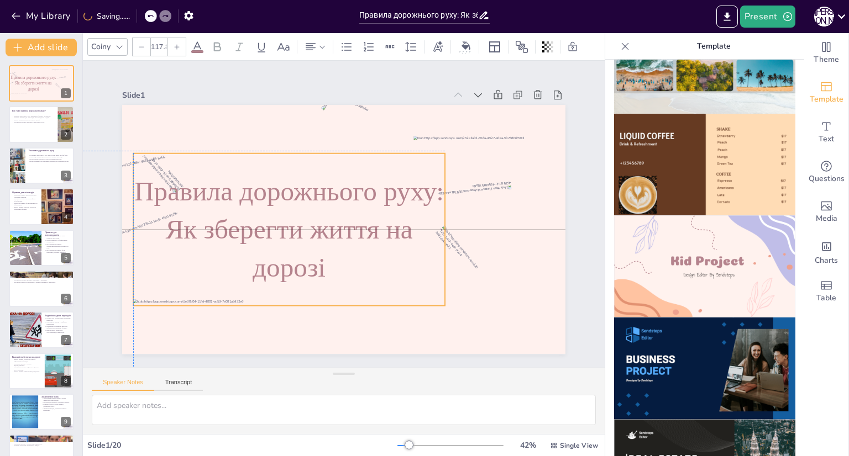
drag, startPoint x: 367, startPoint y: 281, endPoint x: 314, endPoint y: 250, distance: 61.9
click at [314, 250] on span "Правила дорожнього руху: Як зберегти життя на дорозі" at bounding box center [291, 218] width 311 height 126
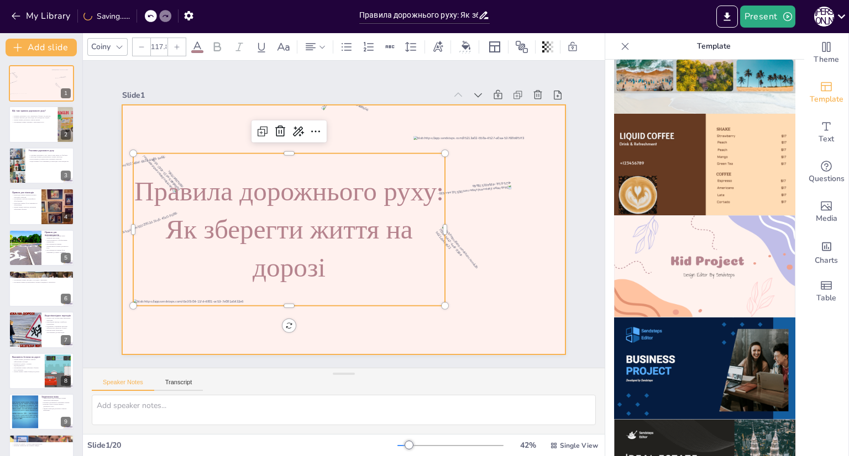
click at [481, 321] on div at bounding box center [343, 229] width 443 height 249
